Goal: Task Accomplishment & Management: Manage account settings

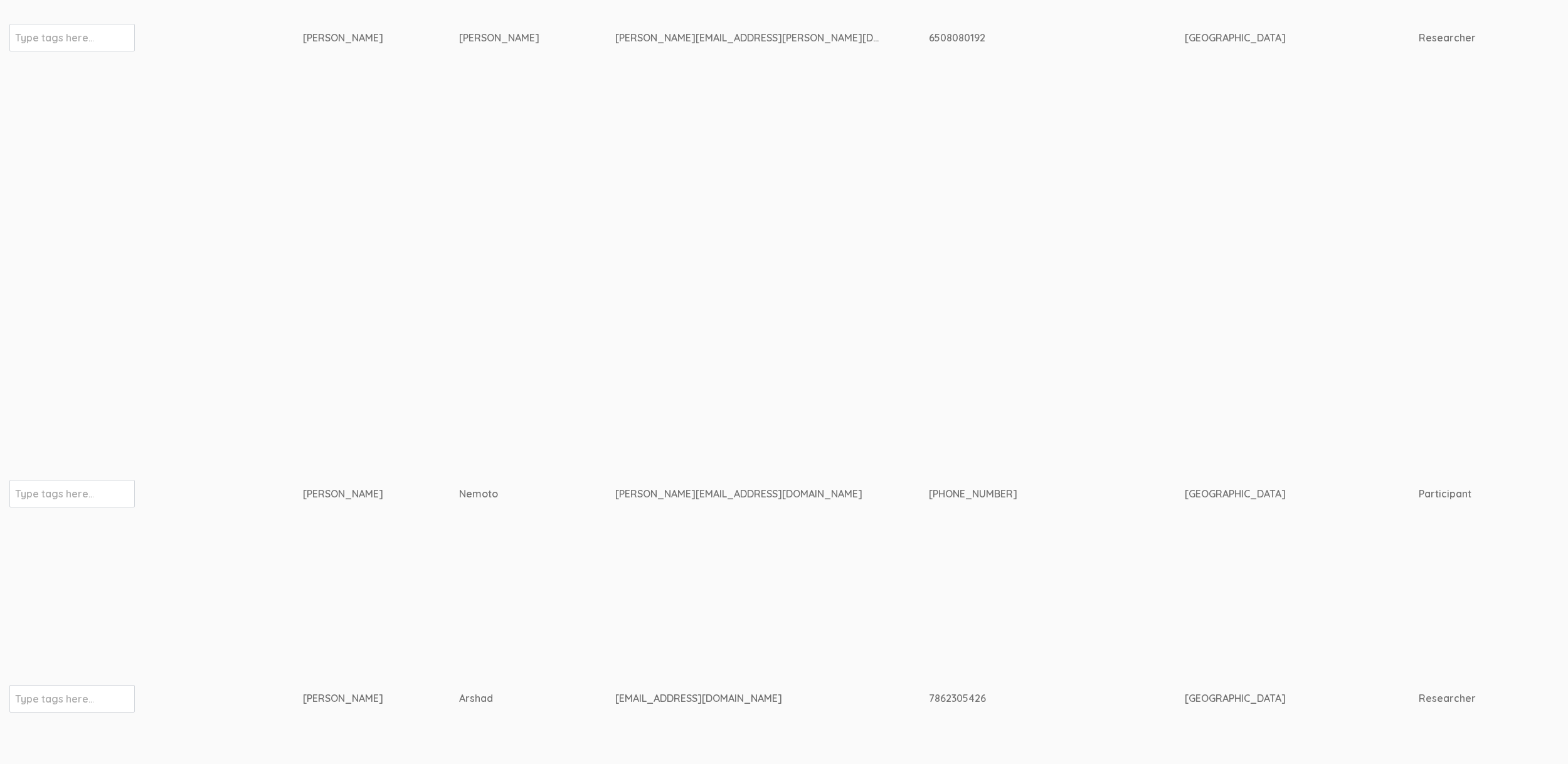
scroll to position [680, 0]
drag, startPoint x: 474, startPoint y: 481, endPoint x: 291, endPoint y: 483, distance: 183.0
copy tr "Type tags here... Masako Nemoto"
click at [615, 493] on div "m.nemoto@campus.unimib.it" at bounding box center [748, 500] width 267 height 14
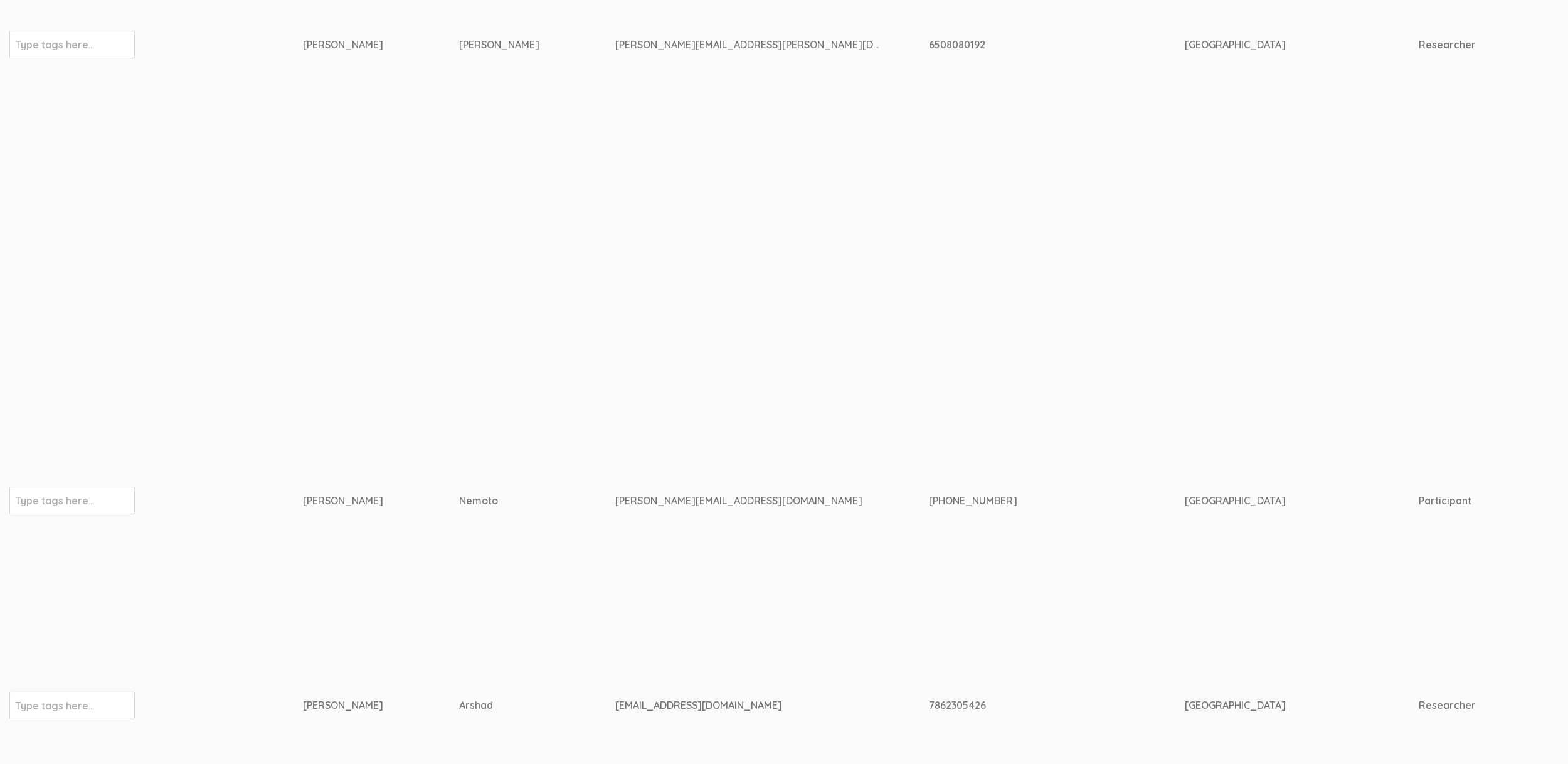
click at [615, 493] on div "m.nemoto@campus.unimib.it" at bounding box center [748, 500] width 267 height 14
copy tr "m.nemoto@campus.unimib.it"
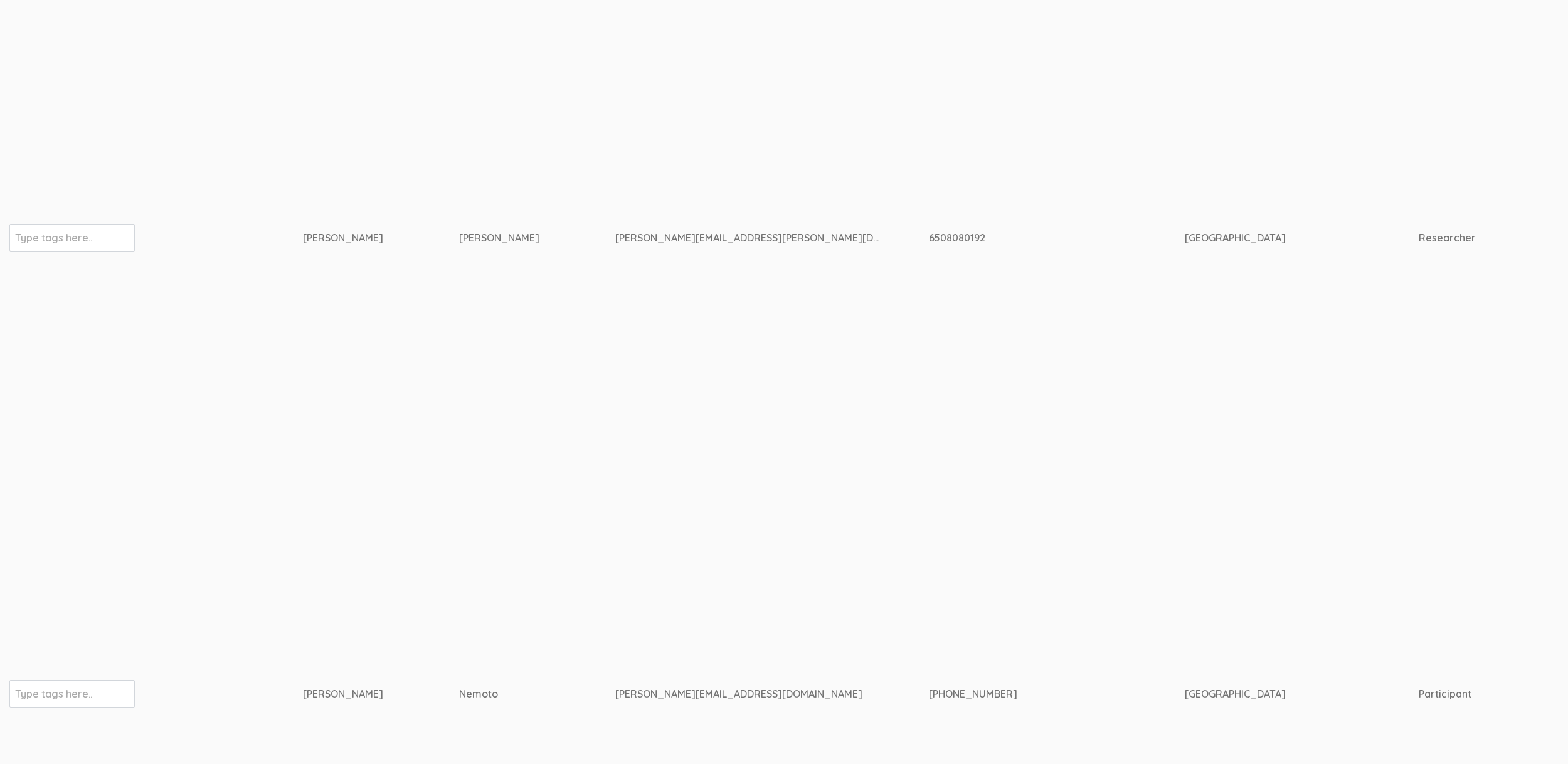
scroll to position [434, 0]
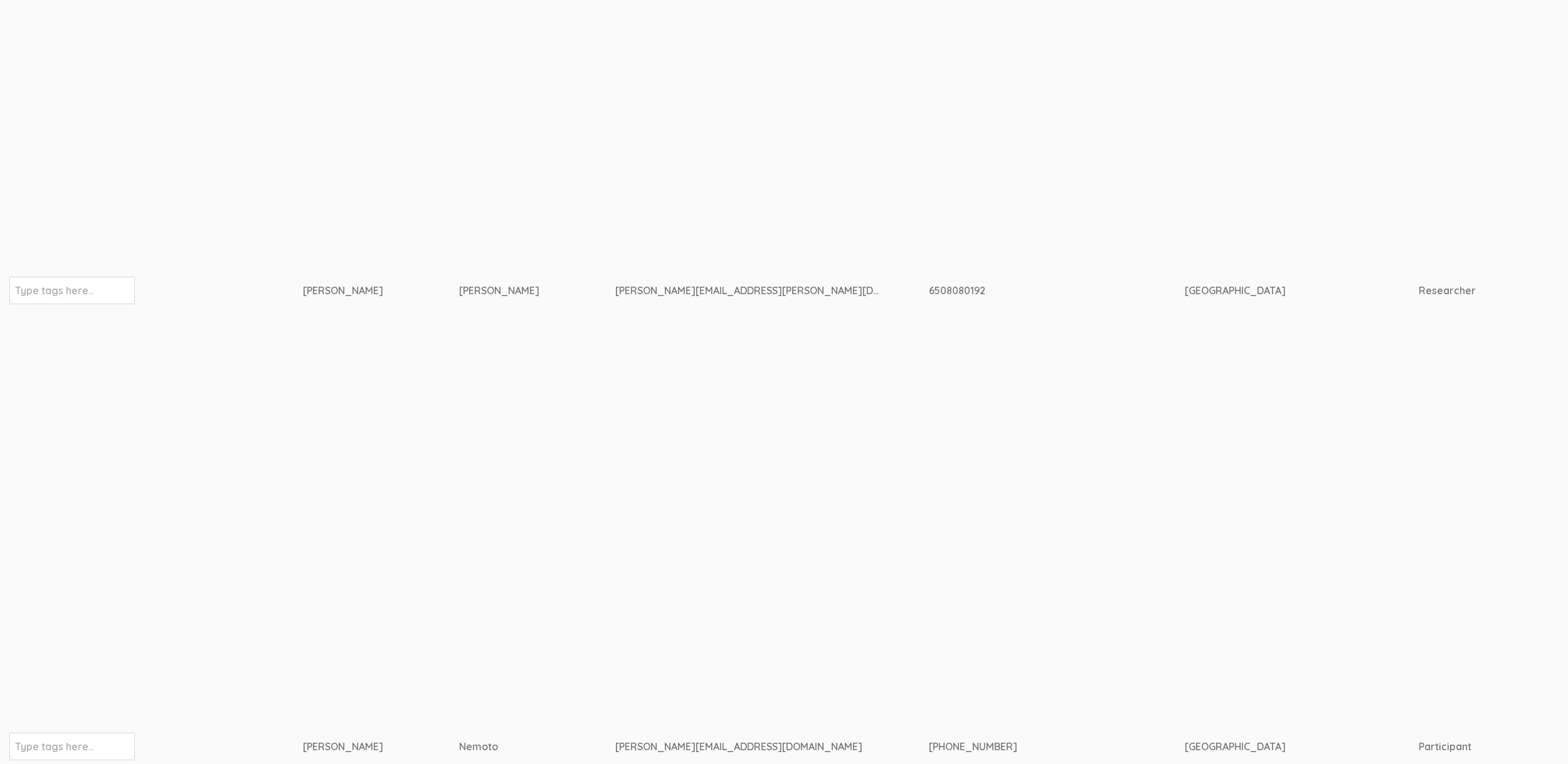
drag, startPoint x: 357, startPoint y: 285, endPoint x: 293, endPoint y: 285, distance: 64.0
copy tr "Type tags here... Erica Starks"
click at [615, 286] on div "erica.starks@my.pacifica.edu" at bounding box center [748, 291] width 267 height 14
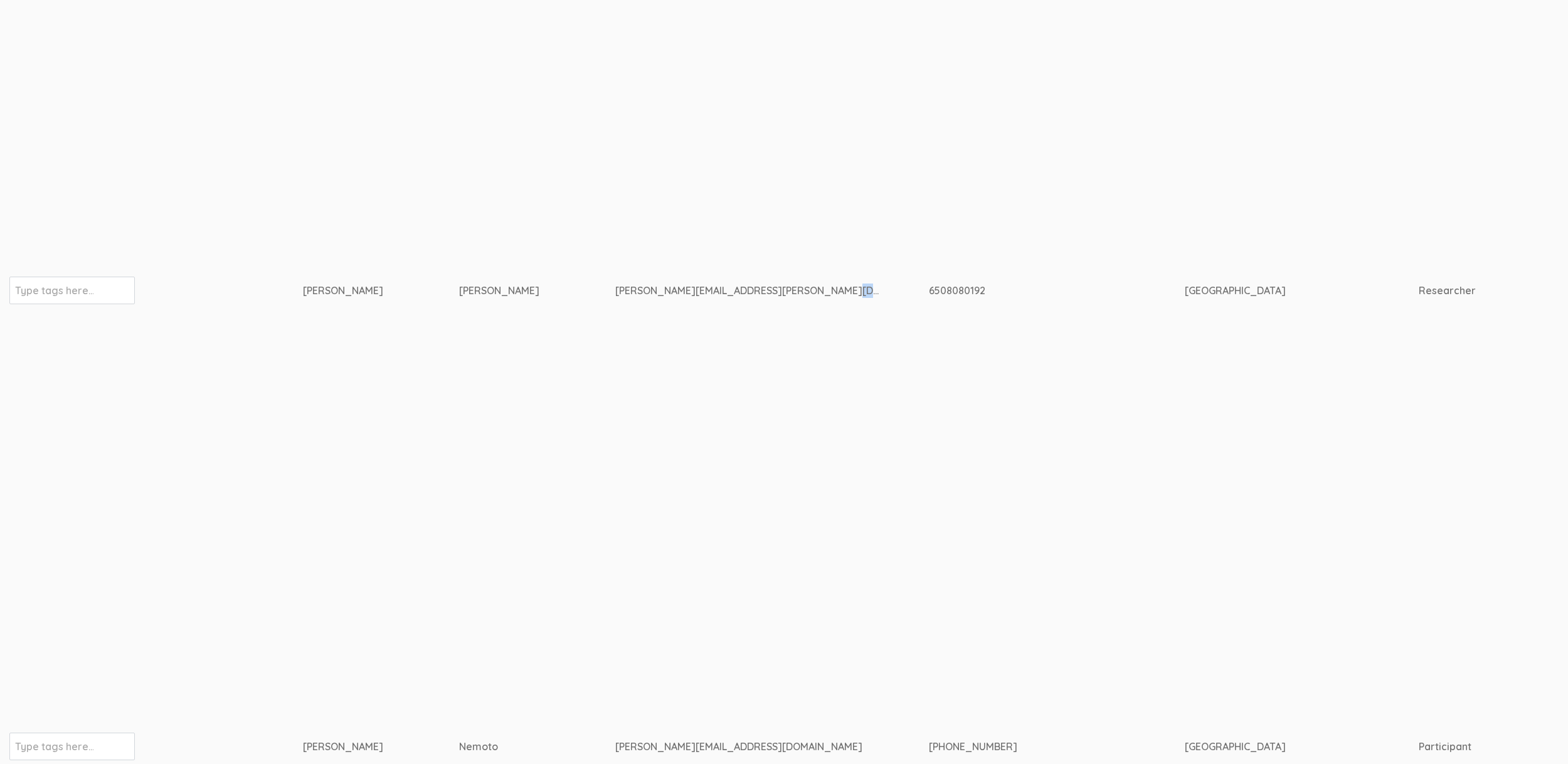
click at [615, 286] on div "erica.starks@my.pacifica.edu" at bounding box center [748, 291] width 267 height 14
copy tr "erica.starks@my.pacifica.edu"
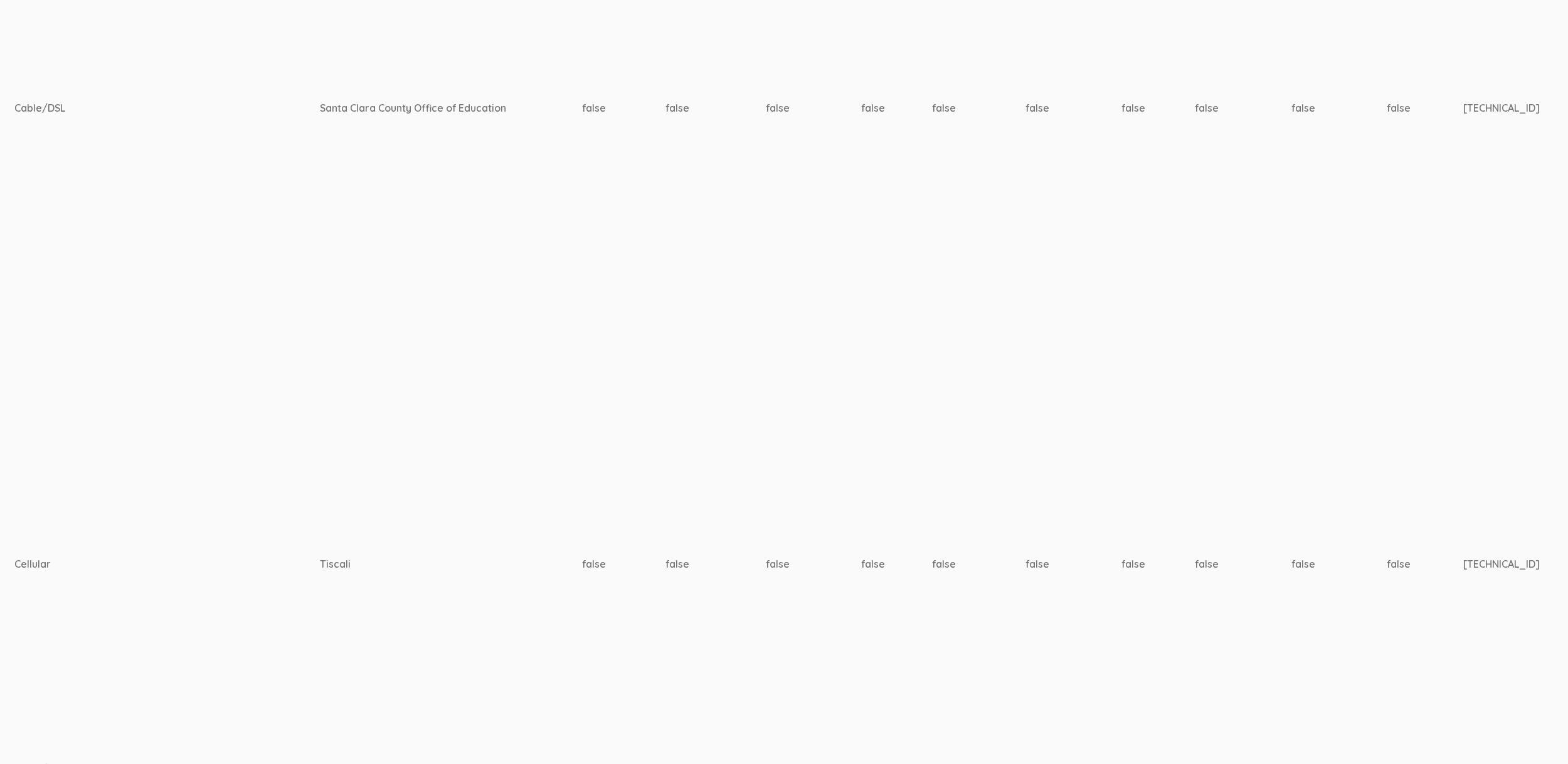
scroll to position [617, 3954]
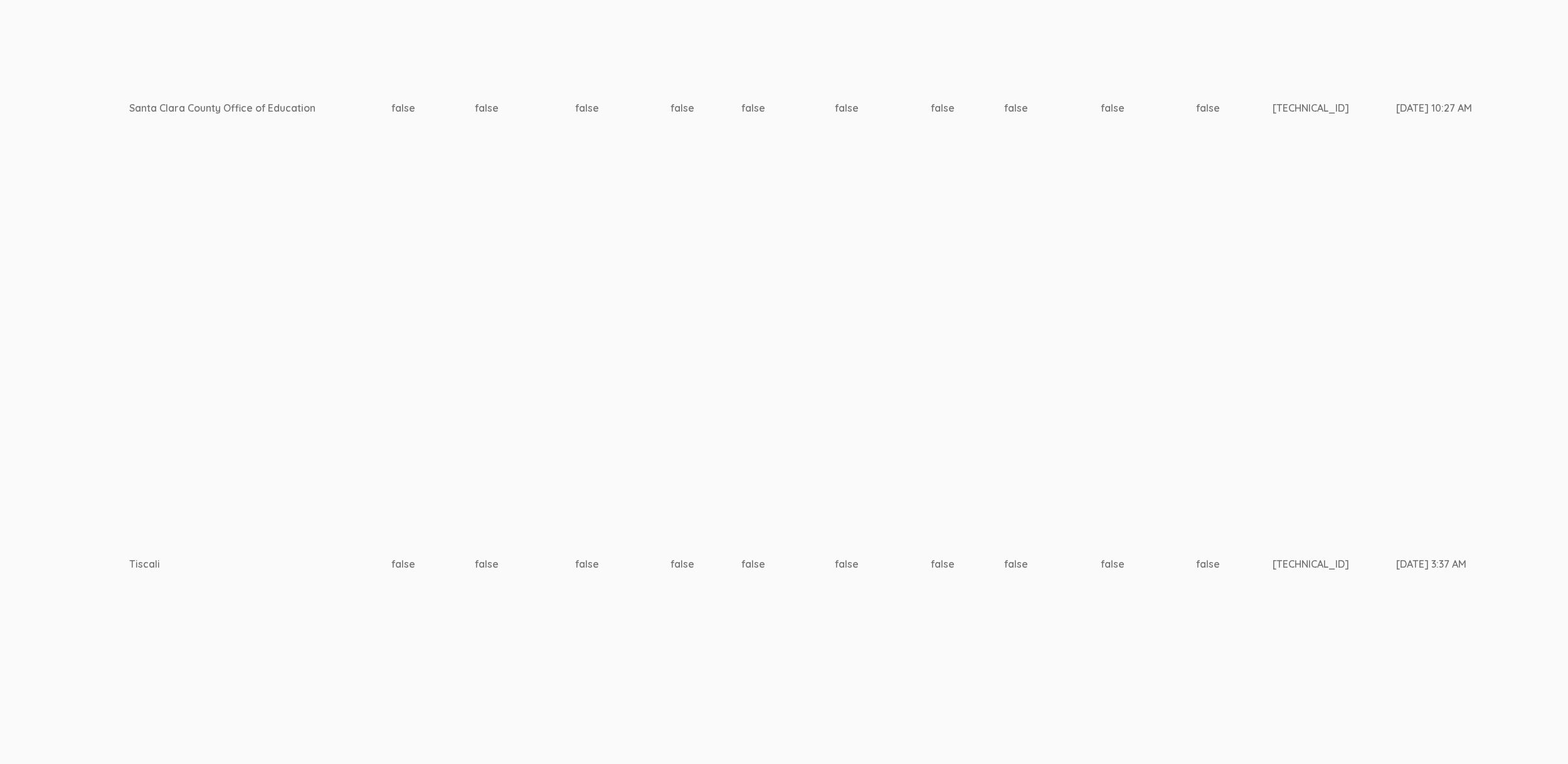
click at [1196, 540] on td "false" at bounding box center [1234, 563] width 77 height 277
click at [1272, 540] on td "193.207.217.170" at bounding box center [1334, 563] width 124 height 277
copy td "193.207.217.170"
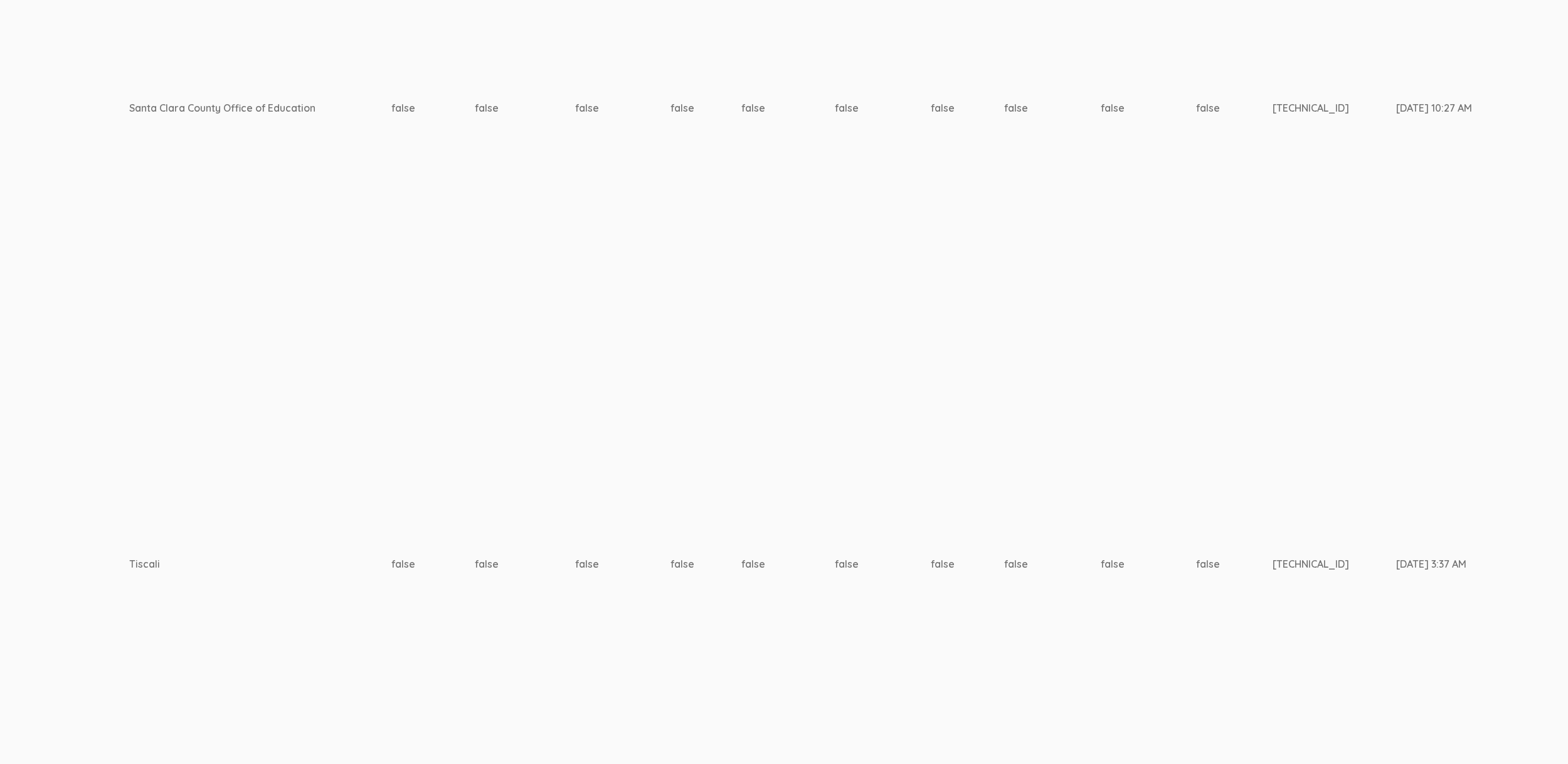
click at [1005, 377] on td "false" at bounding box center [1053, 108] width 97 height 635
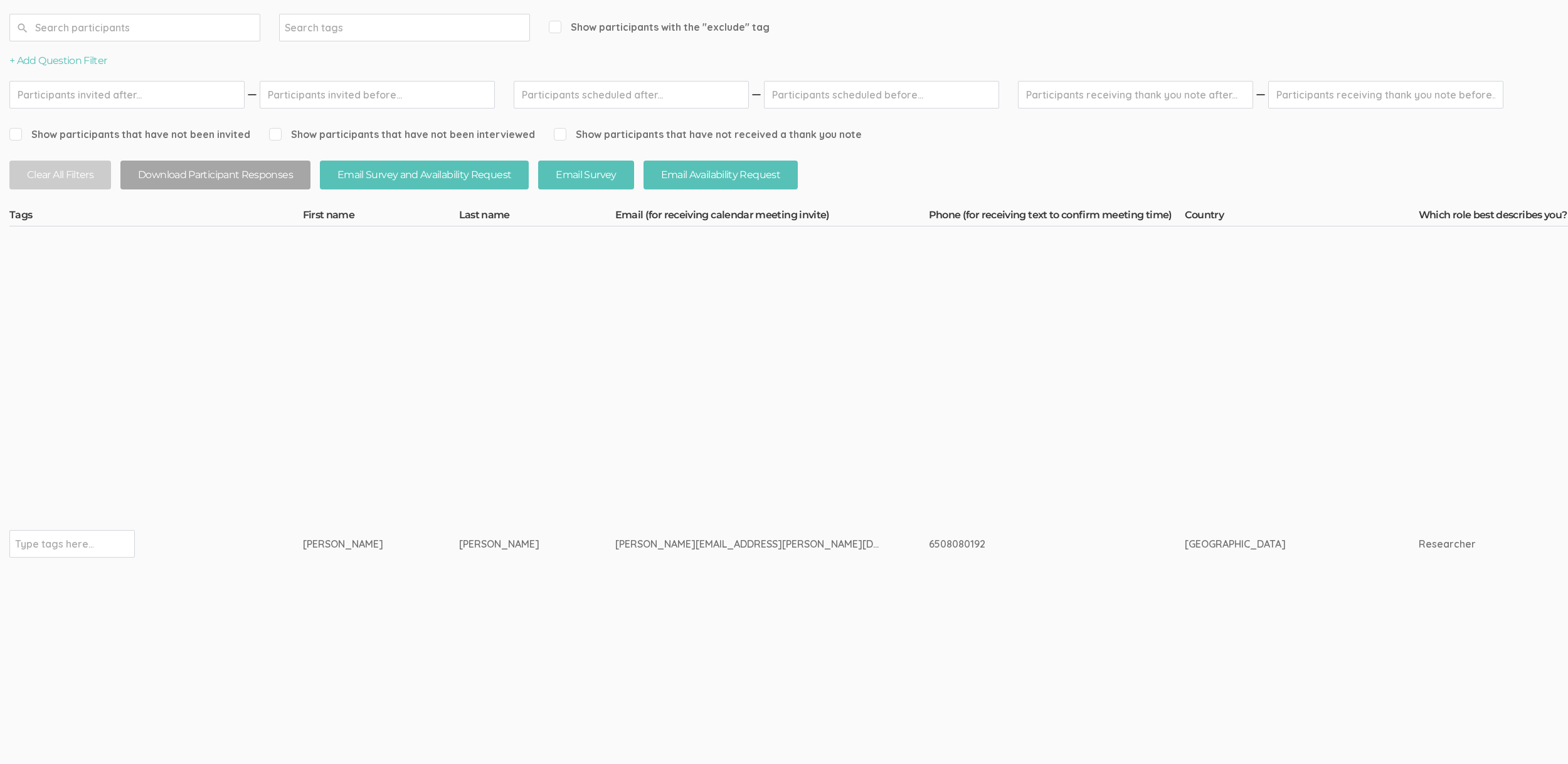
scroll to position [0, 0]
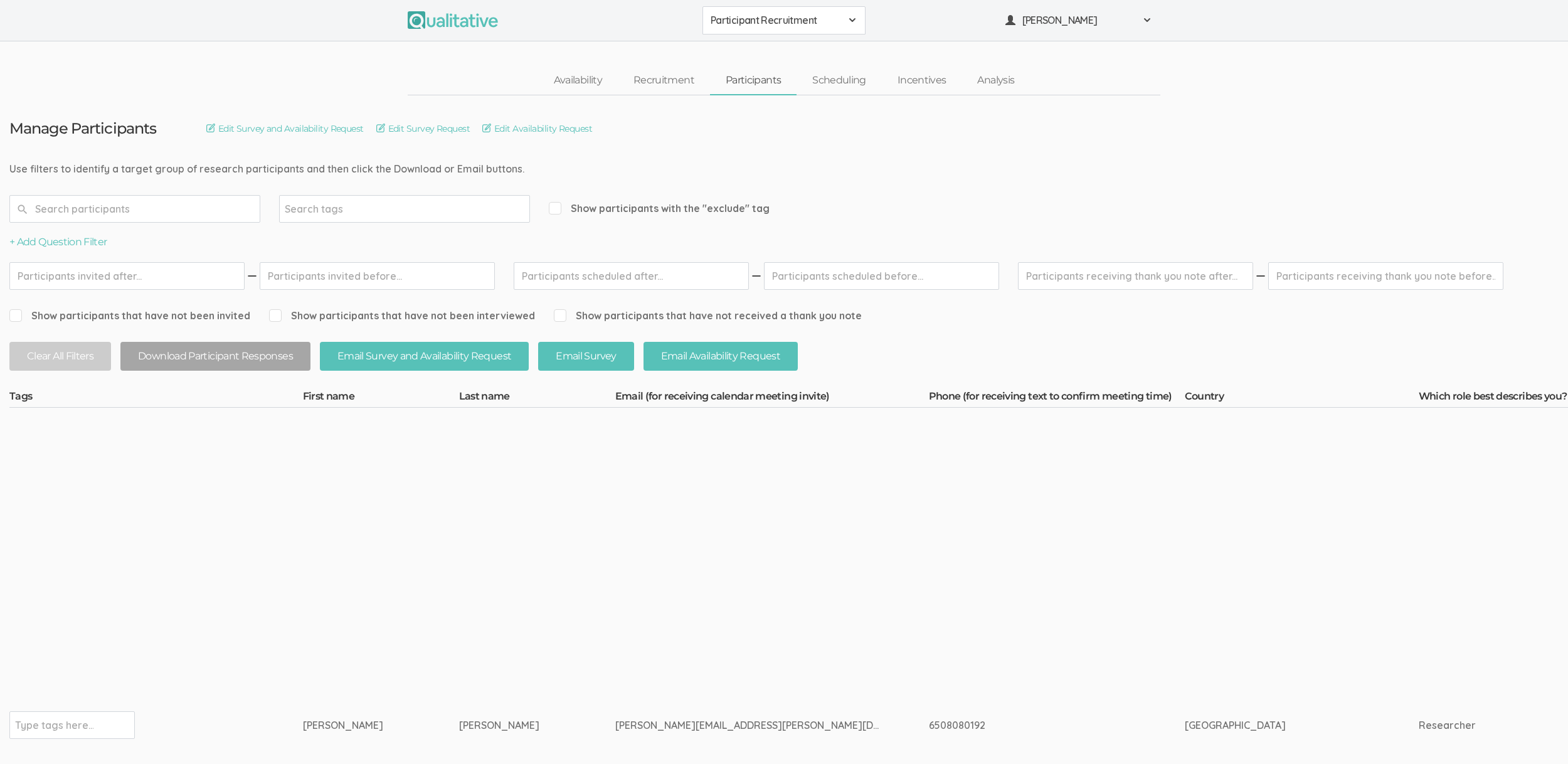
click at [293, 238] on div "+ Add Question Filter" at bounding box center [197, 243] width 377 height 14
click at [183, 544] on td "Type tags here..." at bounding box center [156, 725] width 294 height 635
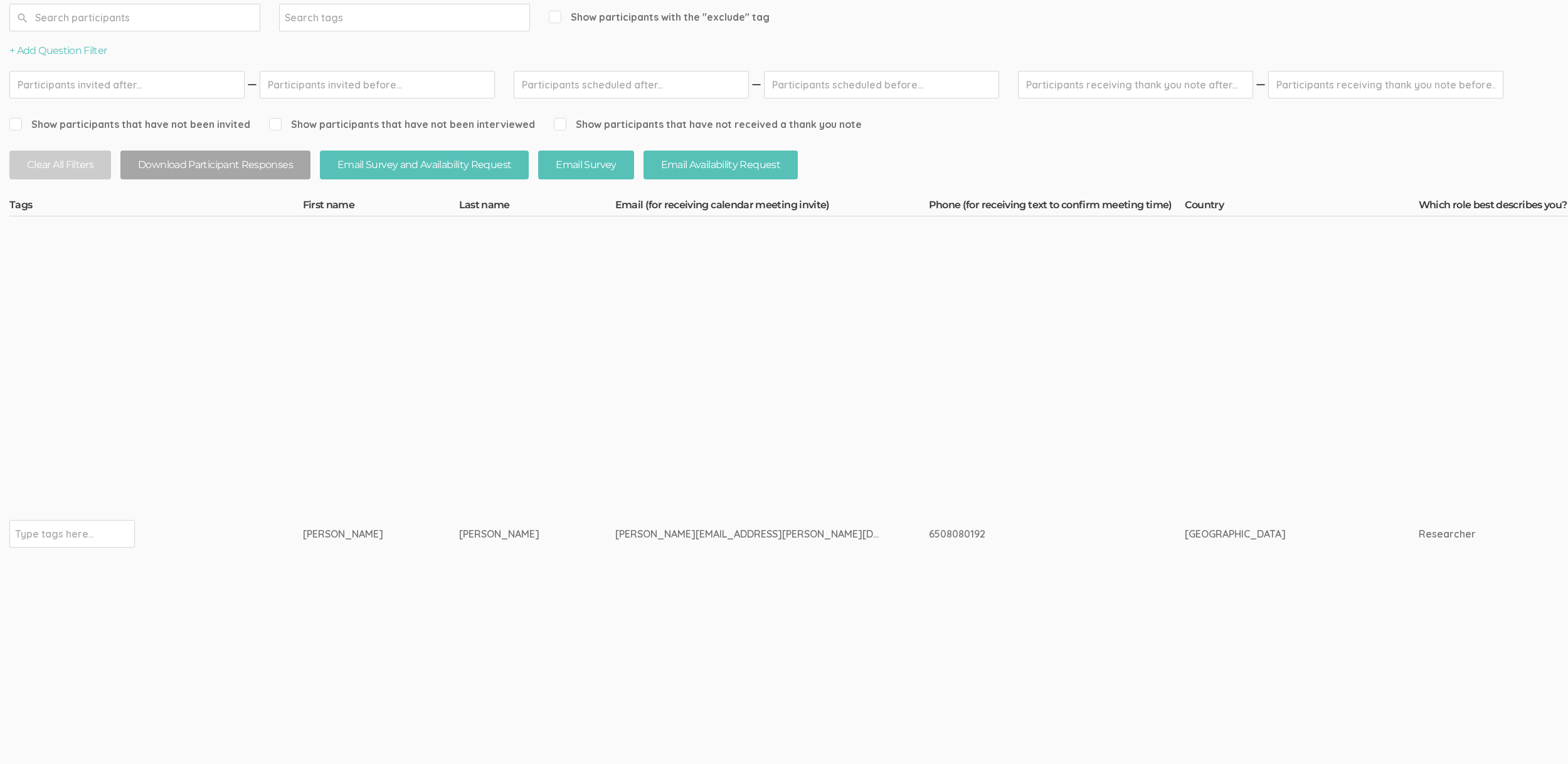
scroll to position [192, 0]
click at [322, 441] on td "Erica" at bounding box center [381, 534] width 156 height 635
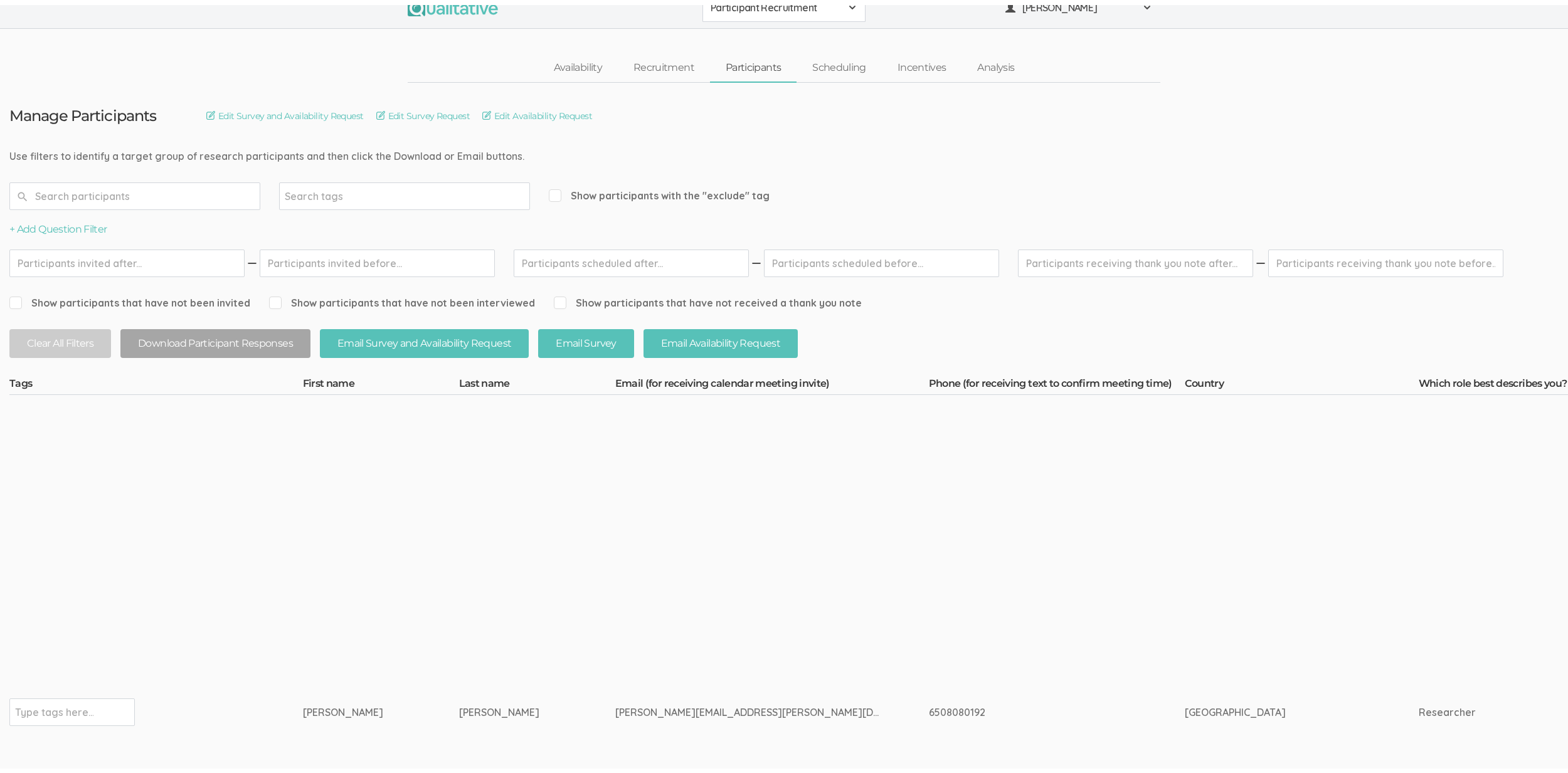
scroll to position [0, 0]
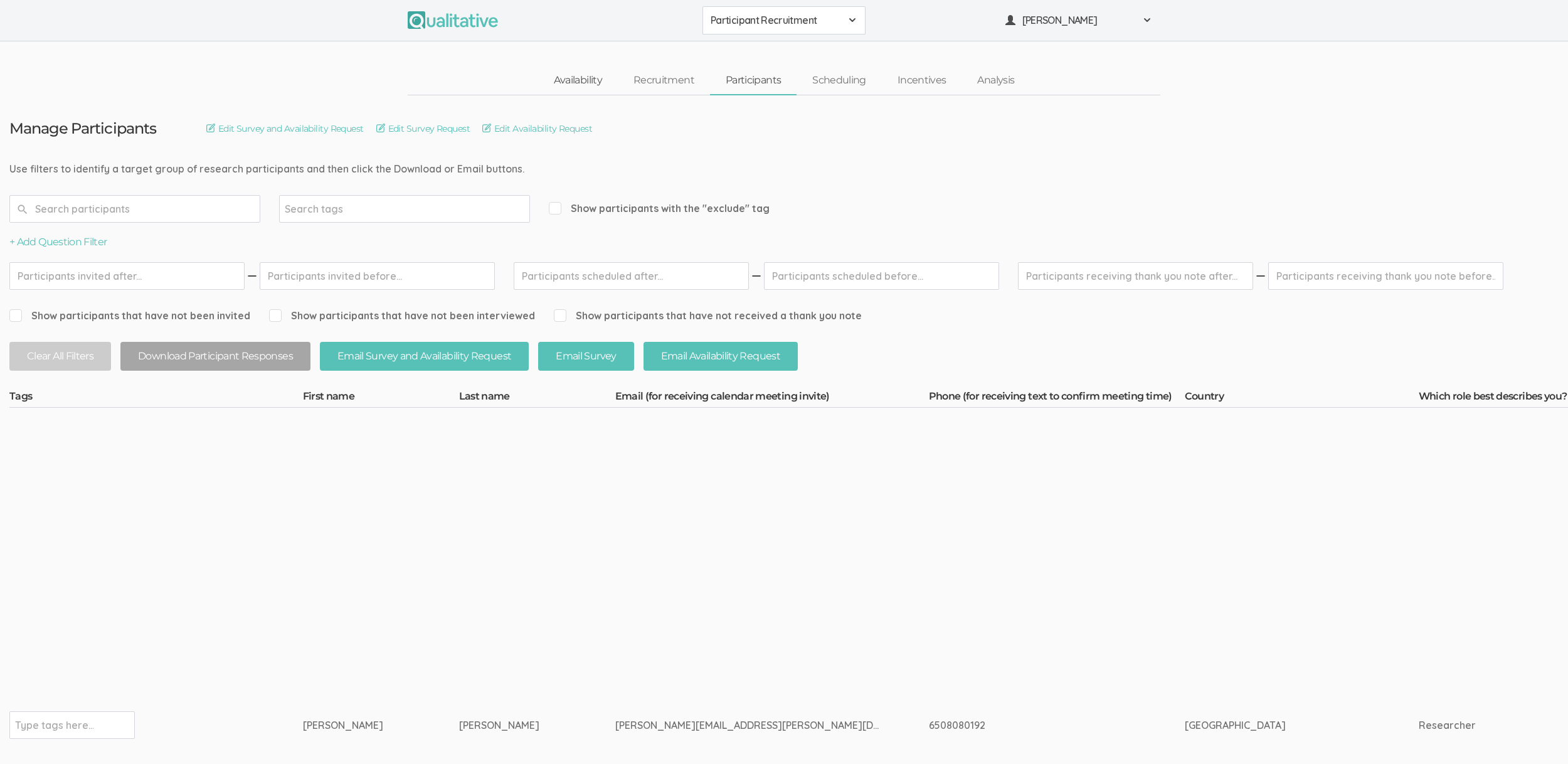
click at [576, 90] on link "Availability" at bounding box center [578, 80] width 80 height 27
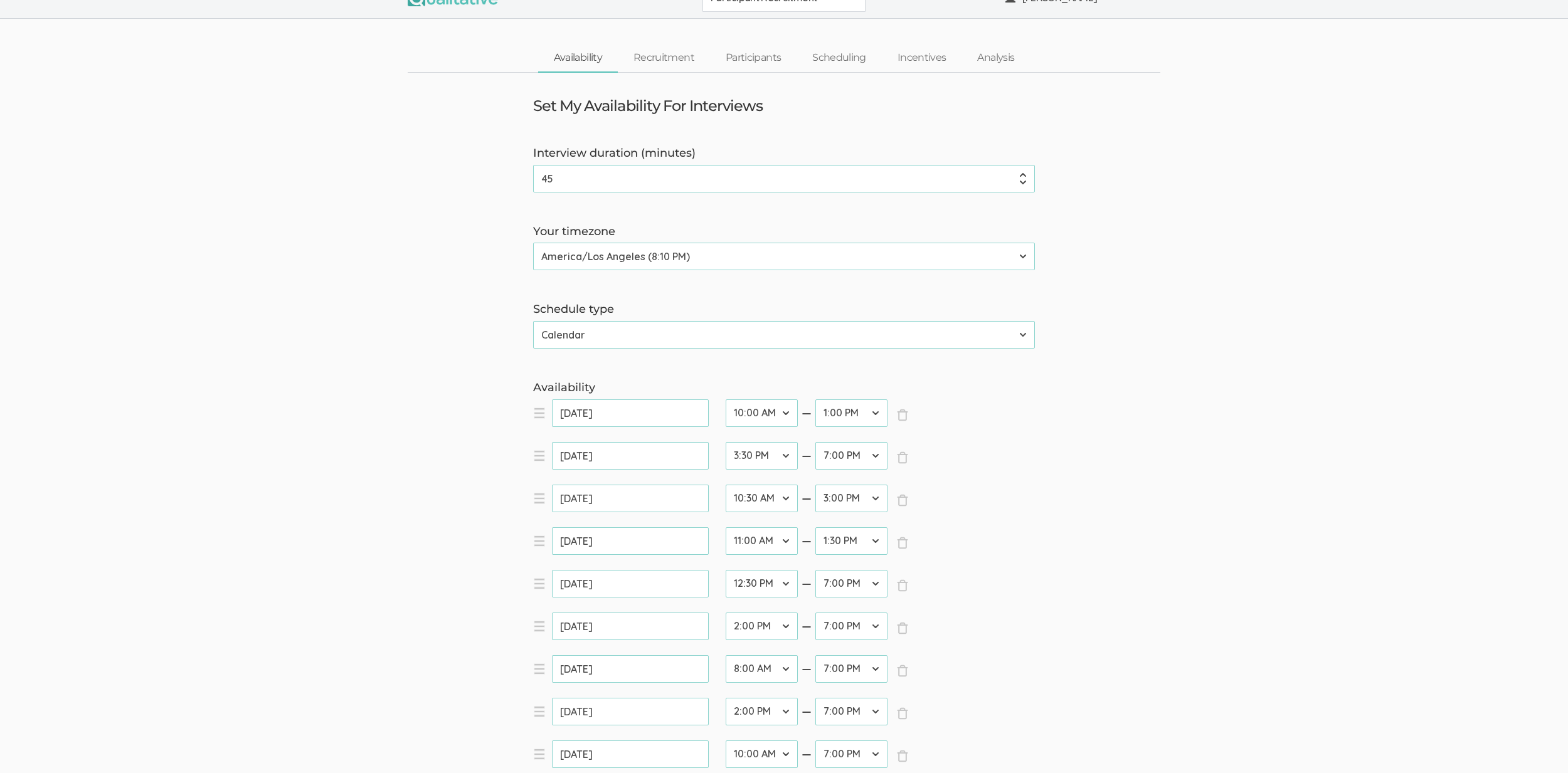
scroll to position [146, 0]
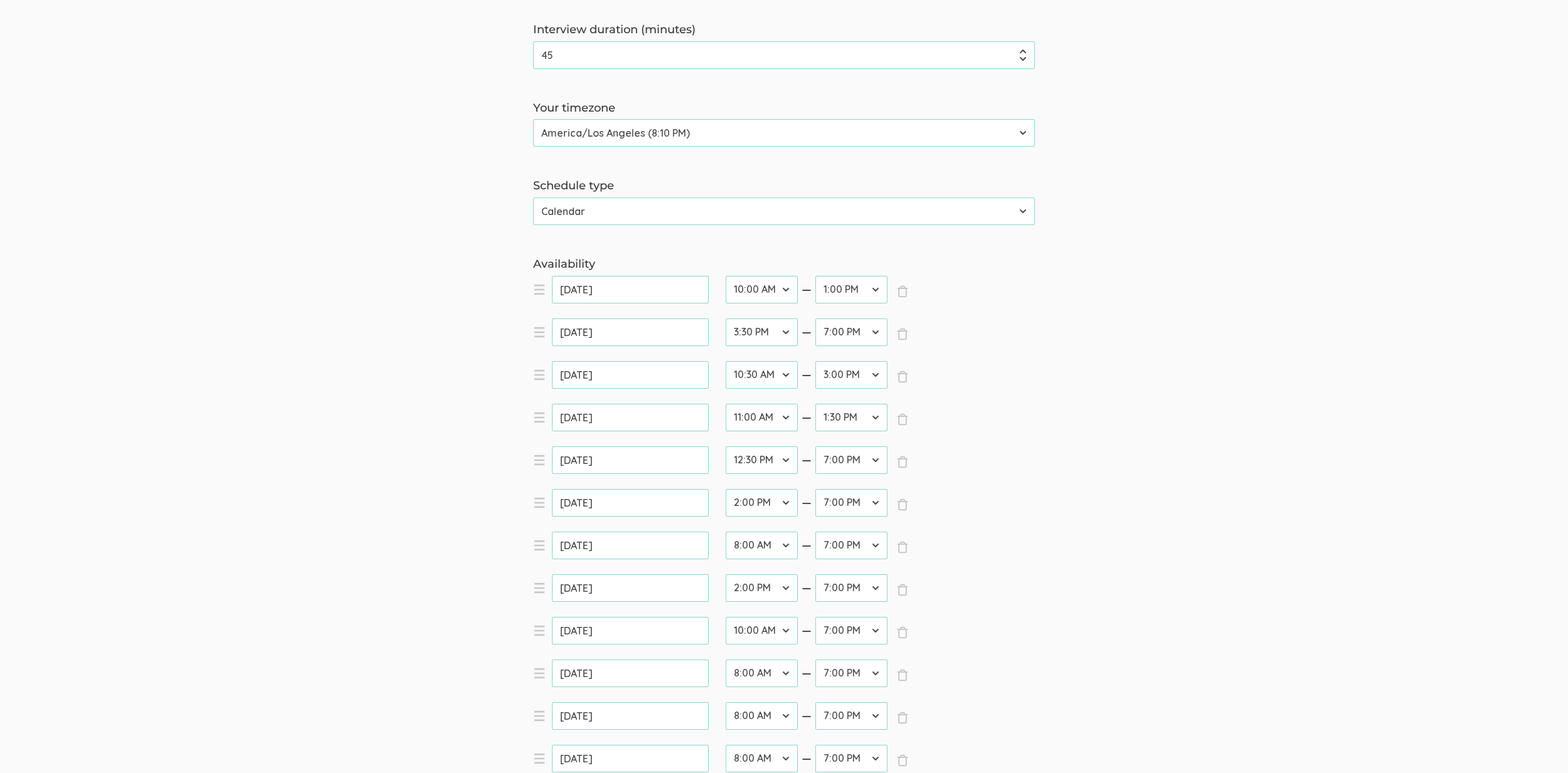
click at [743, 590] on select "12:00 AM 12:30 AM 1:00 AM 1:30 AM 2:00 AM 2:30 AM 3:00 AM 3:30 AM 4:00 AM 4:30 …" at bounding box center [762, 588] width 72 height 28
select select "31"
click at [726, 574] on select "12:00 AM 12:30 AM 1:00 AM 1:30 AM 2:00 AM 2:30 AM 3:00 AM 3:30 AM 4:00 AM 4:30 …" at bounding box center [762, 588] width 72 height 28
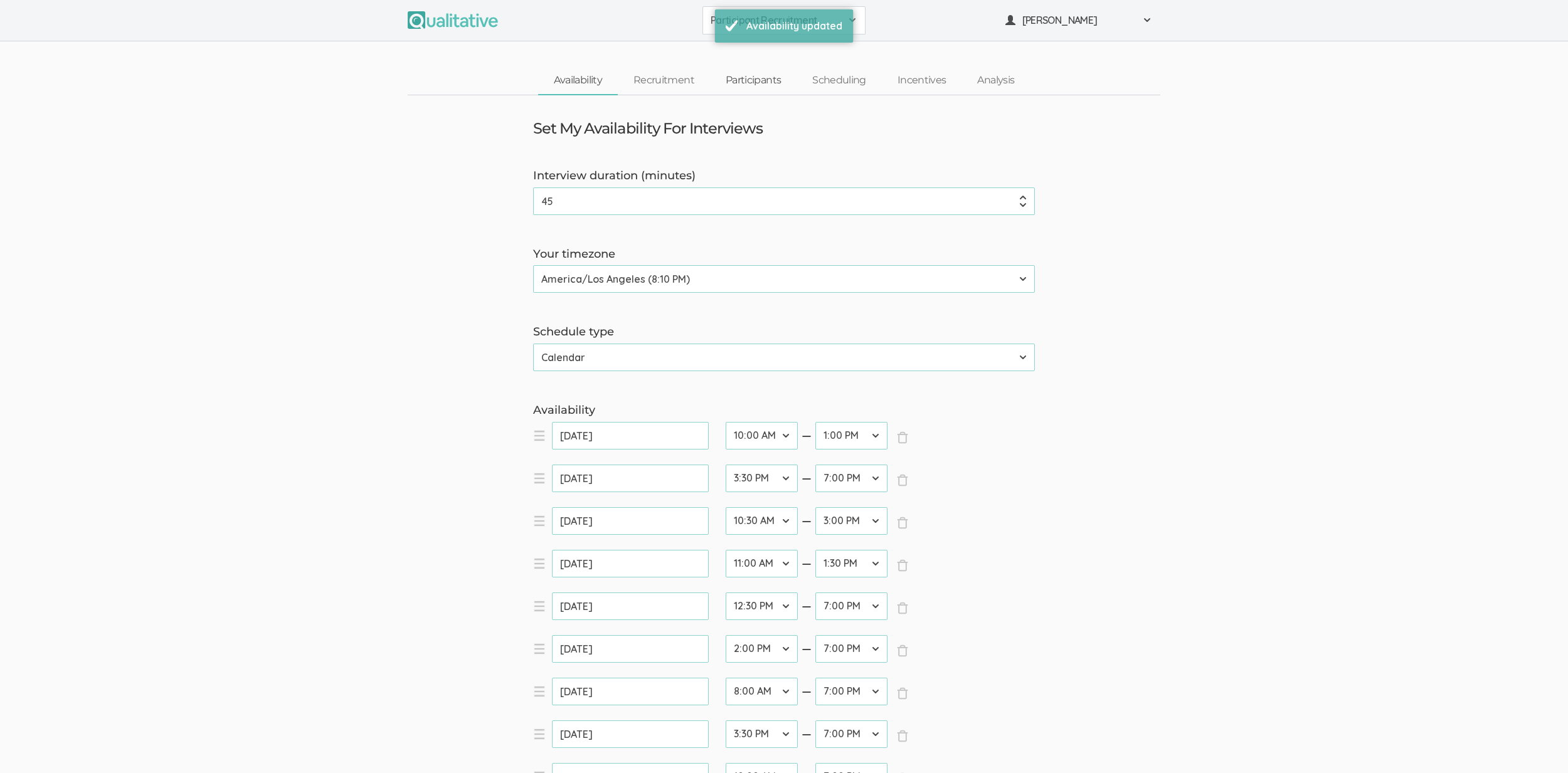
click at [755, 80] on link "Participants" at bounding box center [753, 80] width 87 height 27
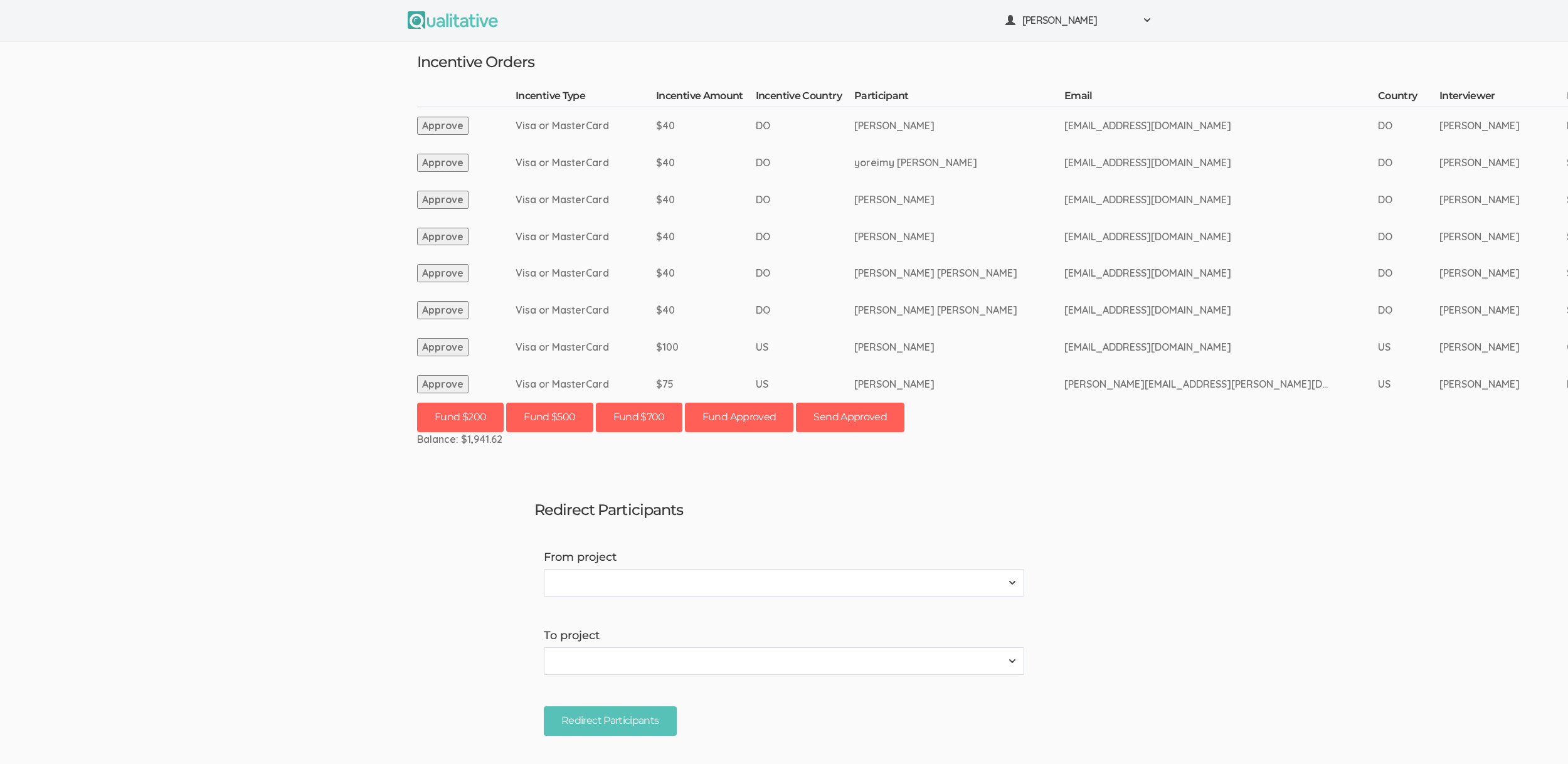
click at [273, 237] on ui-view "[PERSON_NAME] Project Workspace Profile Organization Settings" at bounding box center [784, 382] width 1568 height 764
click at [165, 528] on ui-view "[PERSON_NAME] Project Workspace Profile Organization Settings" at bounding box center [784, 382] width 1568 height 764
click at [242, 342] on ui-view "Neal Samarakkody Project Workspace Profile Organization Settings" at bounding box center [784, 382] width 1568 height 764
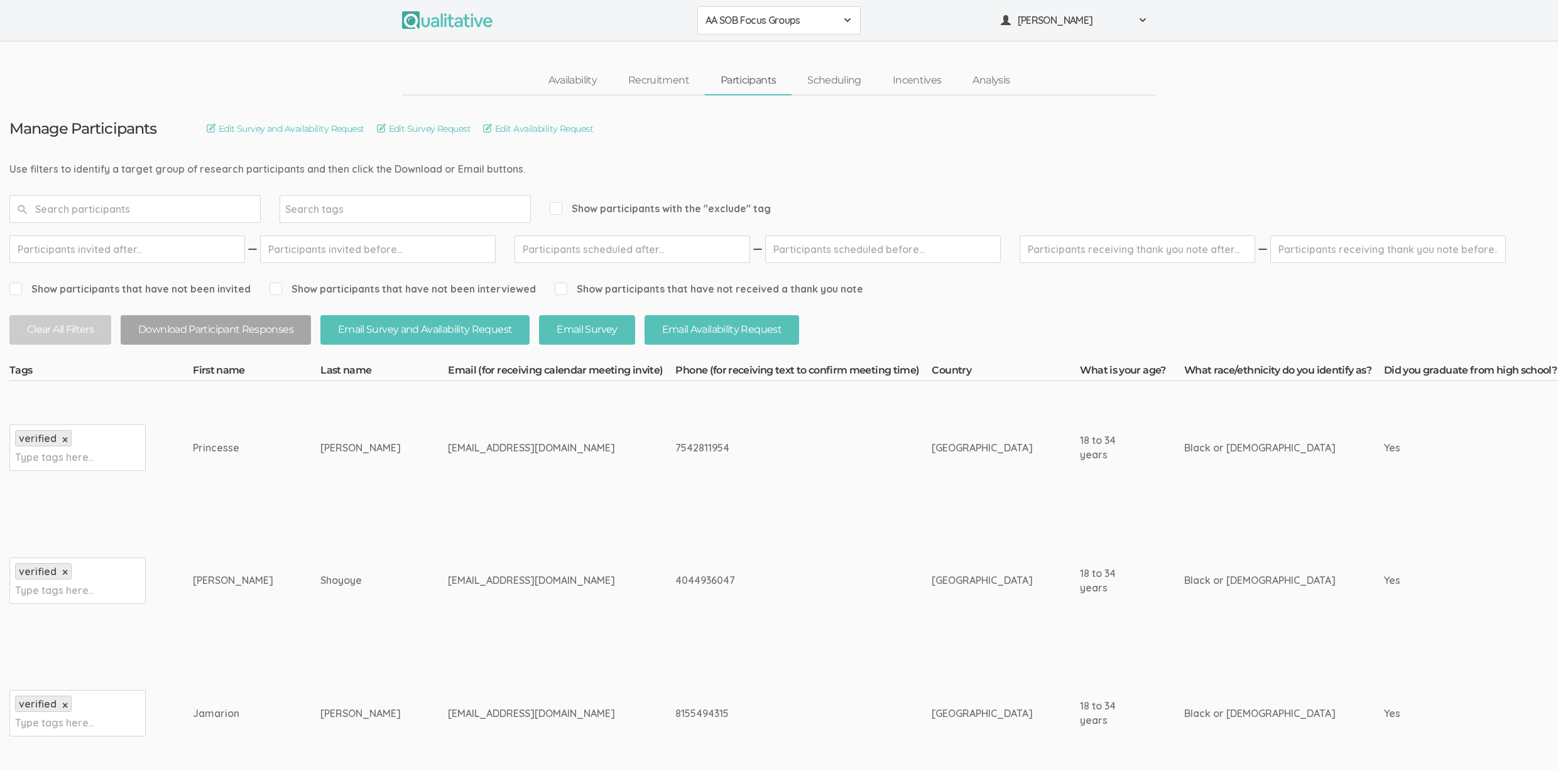
click at [471, 582] on div "nigelsho27@gmail.com" at bounding box center [538, 580] width 180 height 14
drag, startPoint x: 489, startPoint y: 585, endPoint x: 389, endPoint y: 174, distance: 423.3
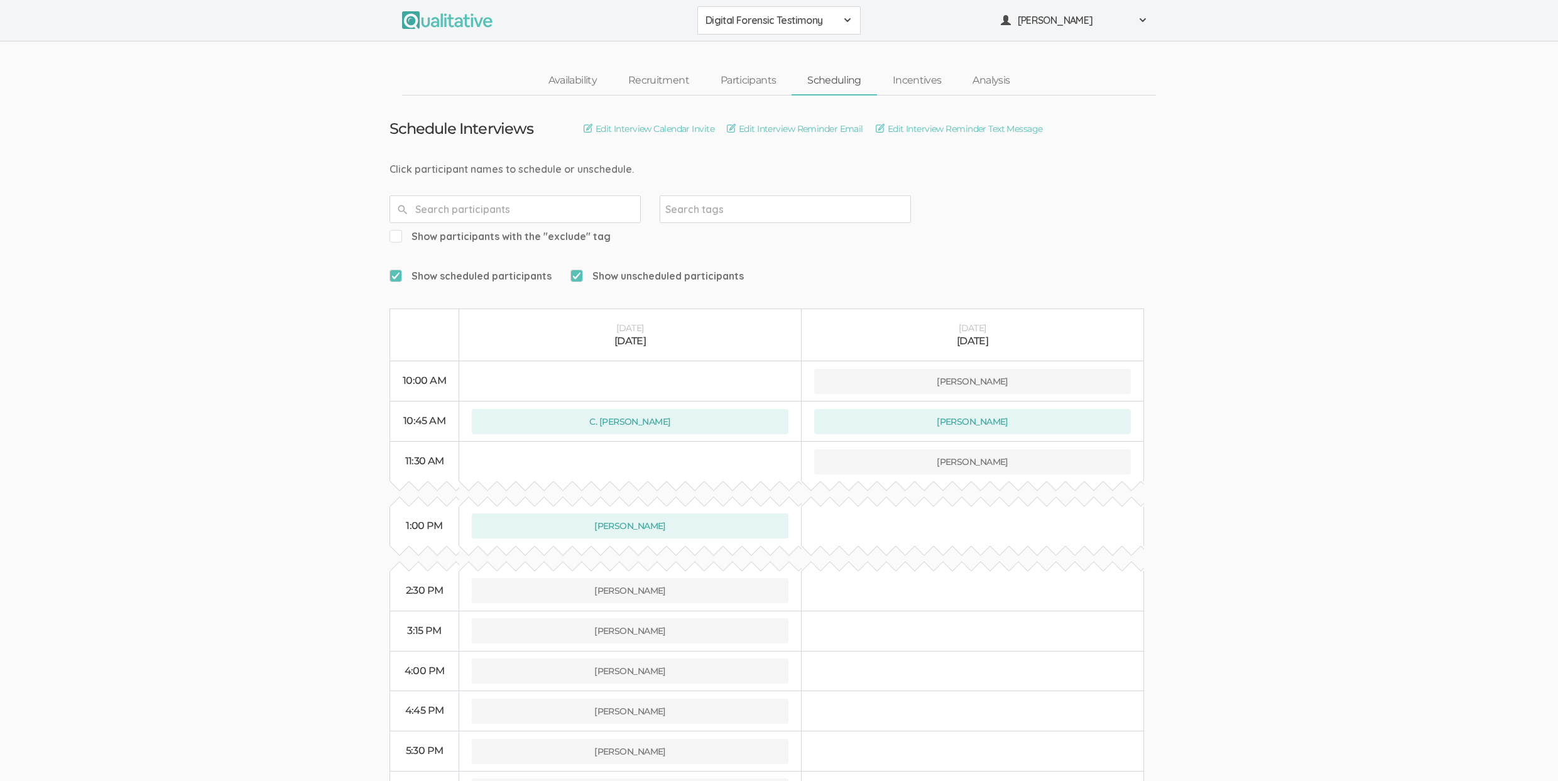
click at [1331, 369] on ui-view "Schedule Interviews Edit Interview Calendar Invite Edit Interview Reminder Emai…" at bounding box center [779, 493] width 1558 height 796
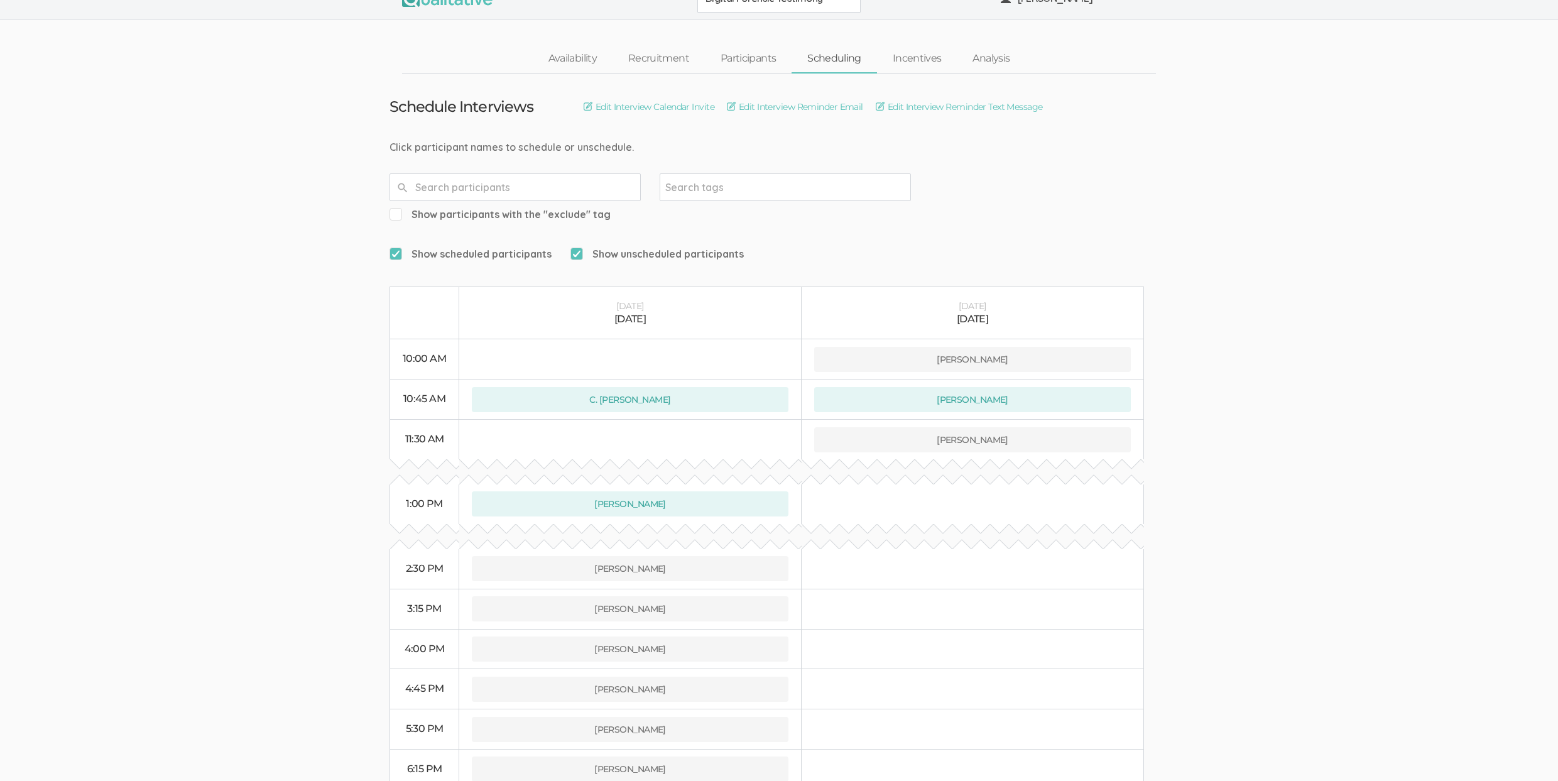
scroll to position [21, 0]
